Goal: Navigation & Orientation: Find specific page/section

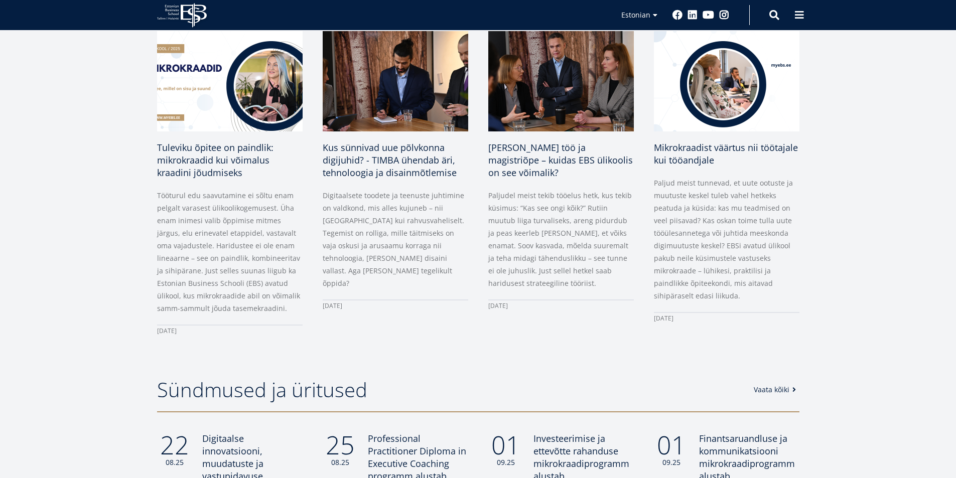
scroll to position [703, 0]
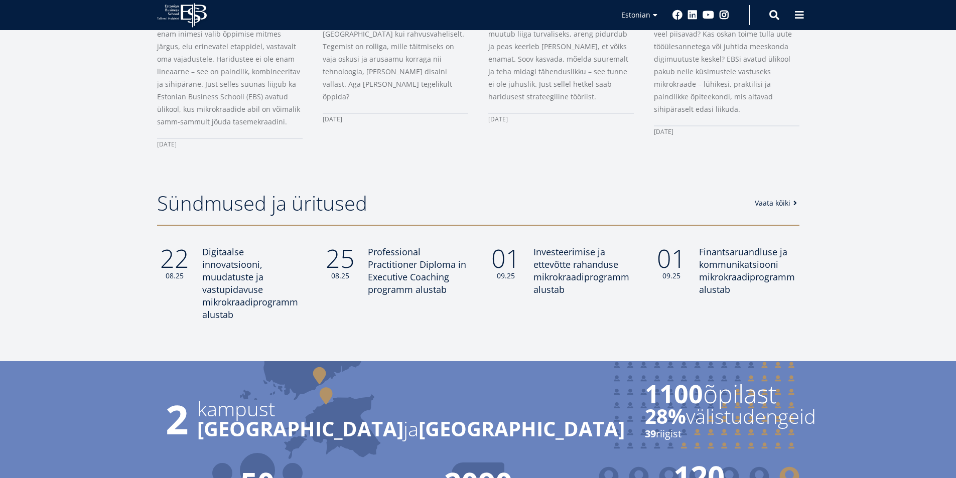
click at [768, 201] on link "Vaata kõiki" at bounding box center [778, 203] width 46 height 10
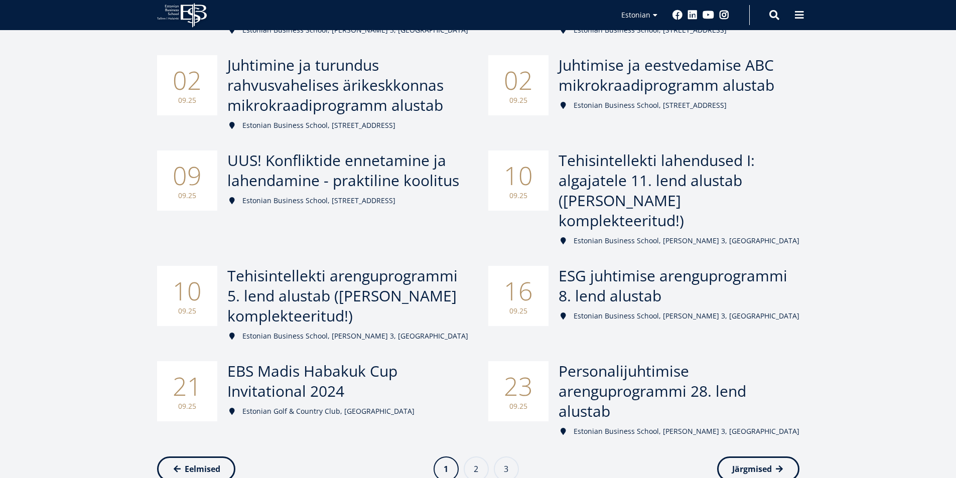
scroll to position [402, 0]
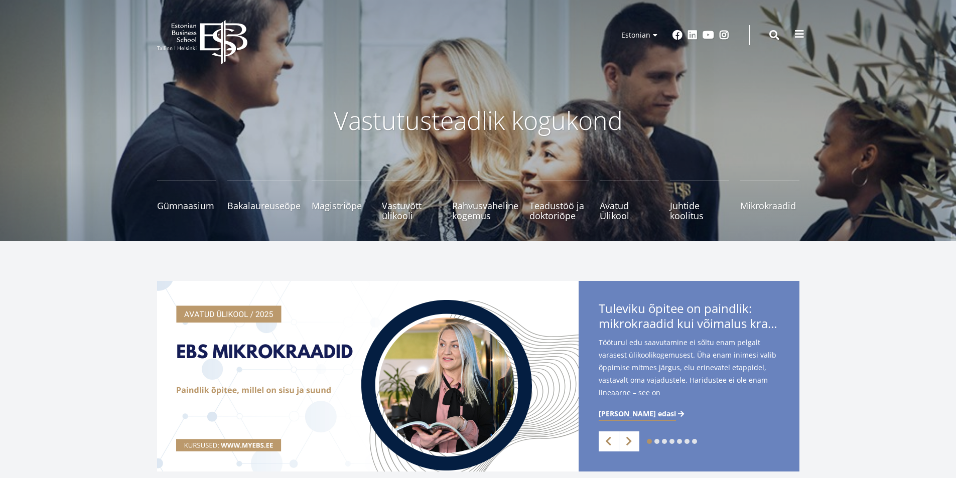
click at [799, 31] on span at bounding box center [800, 34] width 10 height 10
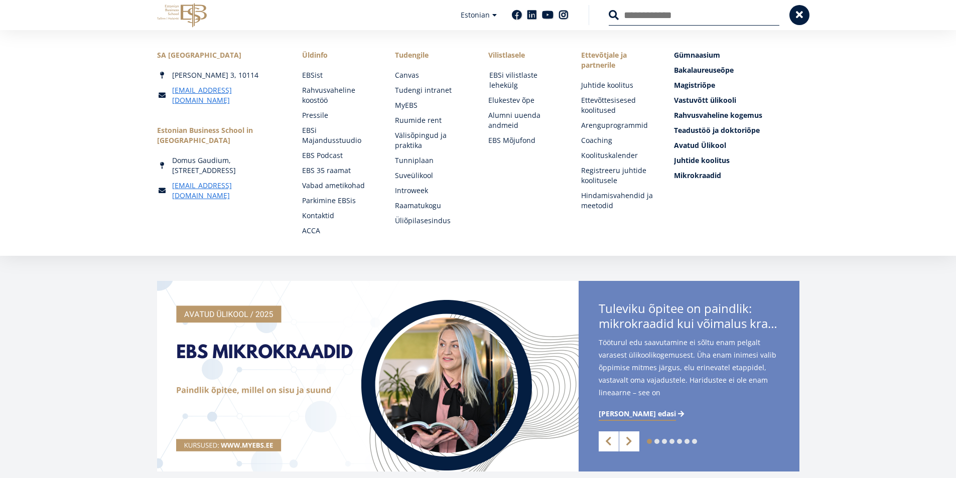
click at [495, 76] on link "EBSi vilistlaste lehekülg" at bounding box center [526, 80] width 73 height 20
